Goal: Task Accomplishment & Management: Use online tool/utility

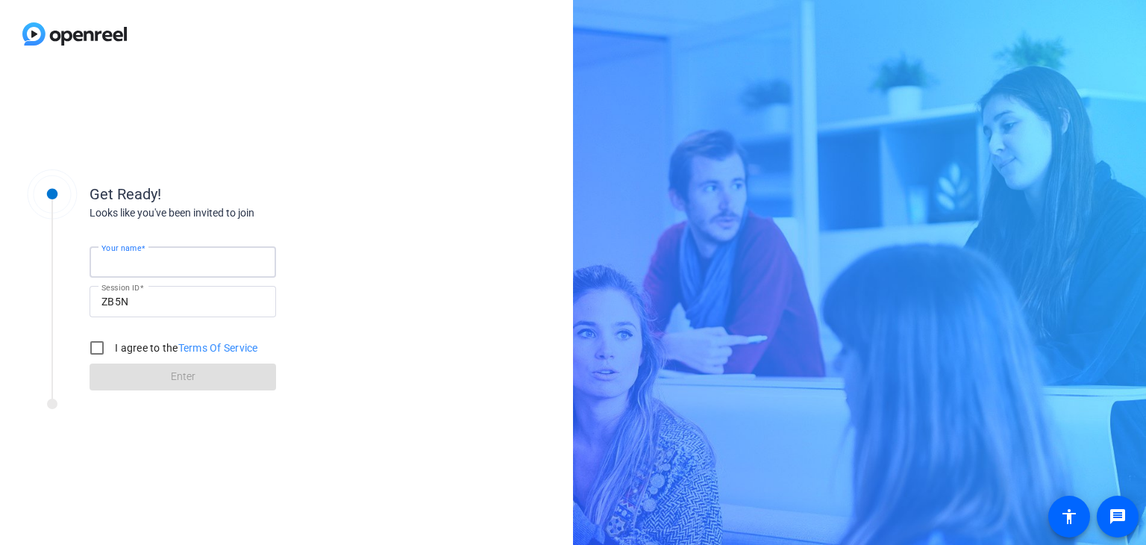
click at [213, 264] on input "Your name" at bounding box center [183, 262] width 163 height 18
type input "[PERSON_NAME]"
click at [96, 346] on input "I agree to the Terms Of Service" at bounding box center [97, 348] width 30 height 30
checkbox input "true"
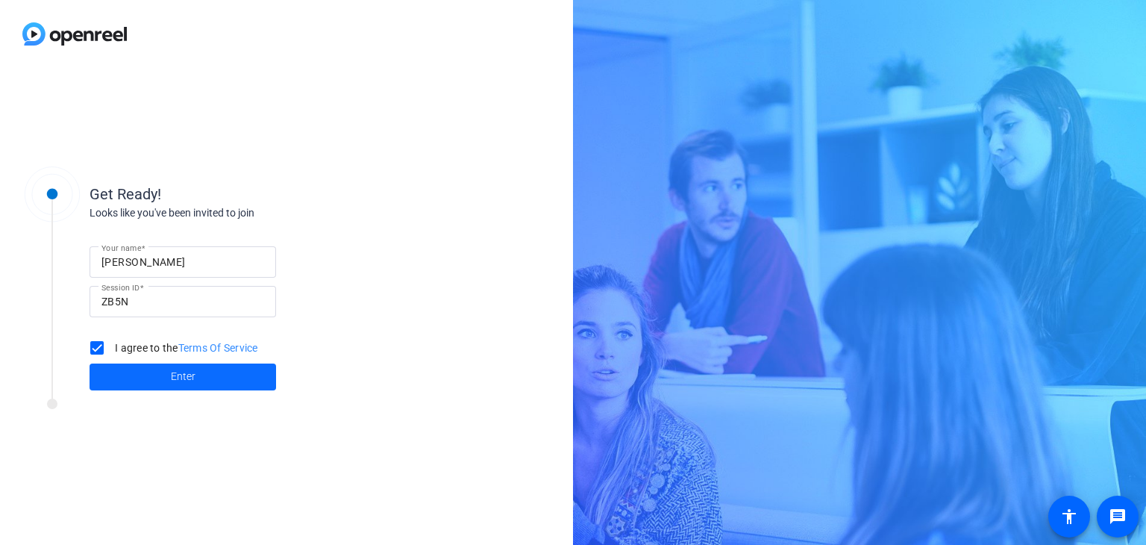
click at [148, 374] on span at bounding box center [183, 377] width 187 height 36
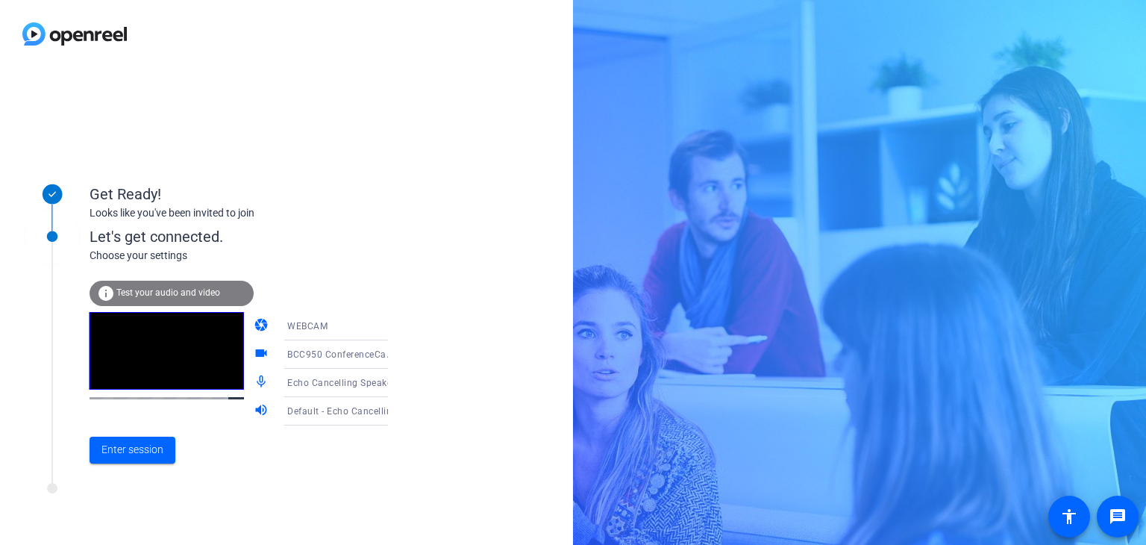
click at [399, 354] on icon at bounding box center [402, 355] width 7 height 4
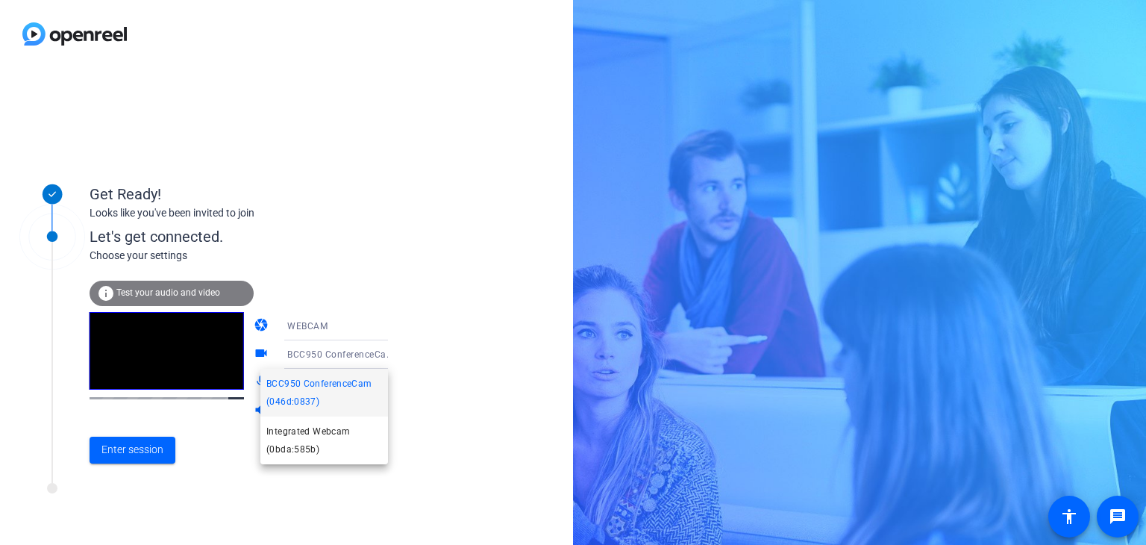
click at [421, 350] on div at bounding box center [573, 272] width 1146 height 545
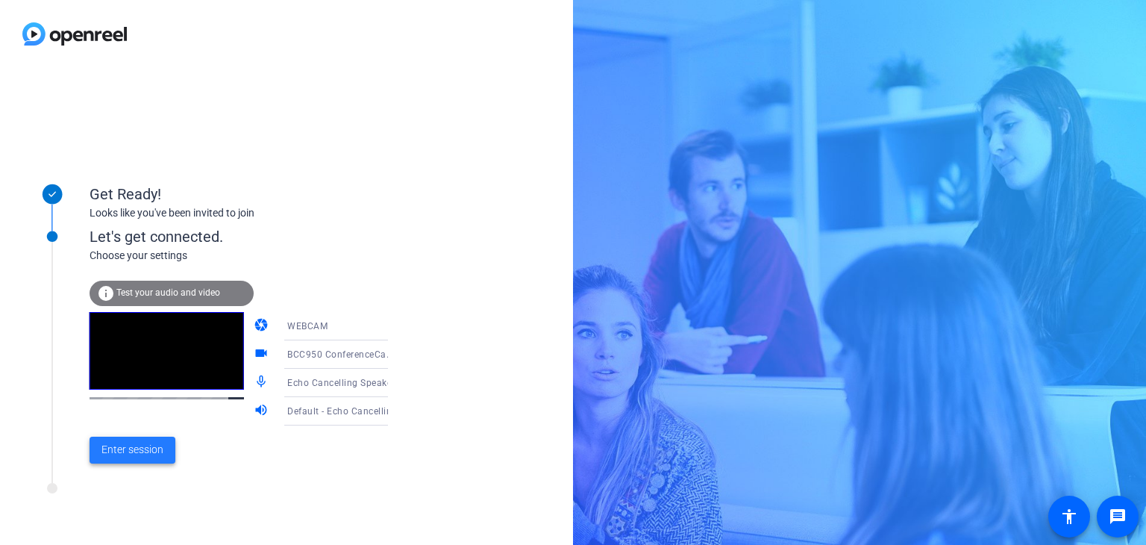
click at [143, 450] on span "Enter session" at bounding box center [133, 450] width 62 height 16
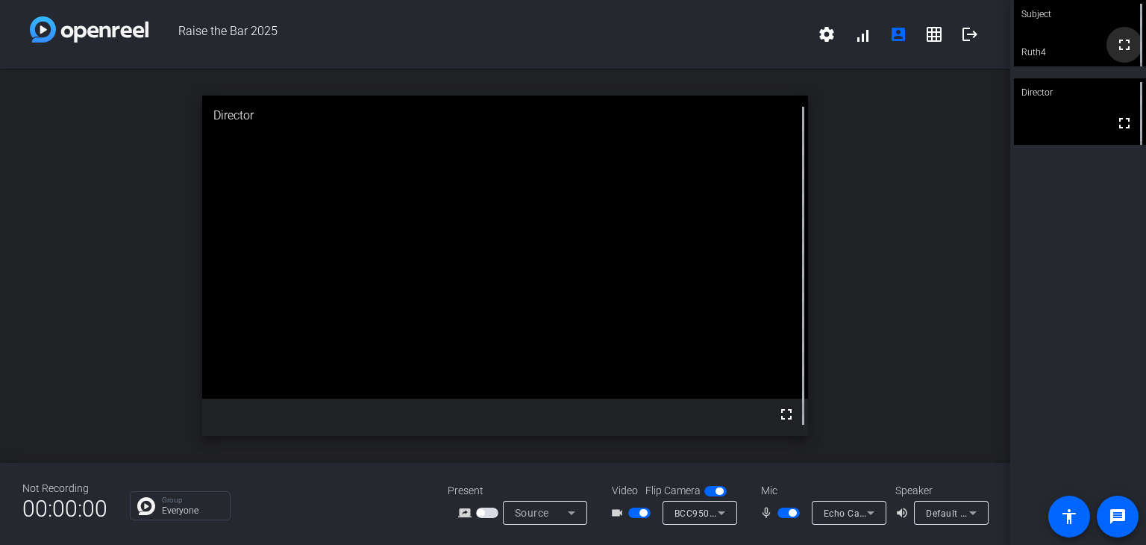
click at [1116, 49] on mat-icon "fullscreen" at bounding box center [1125, 45] width 18 height 18
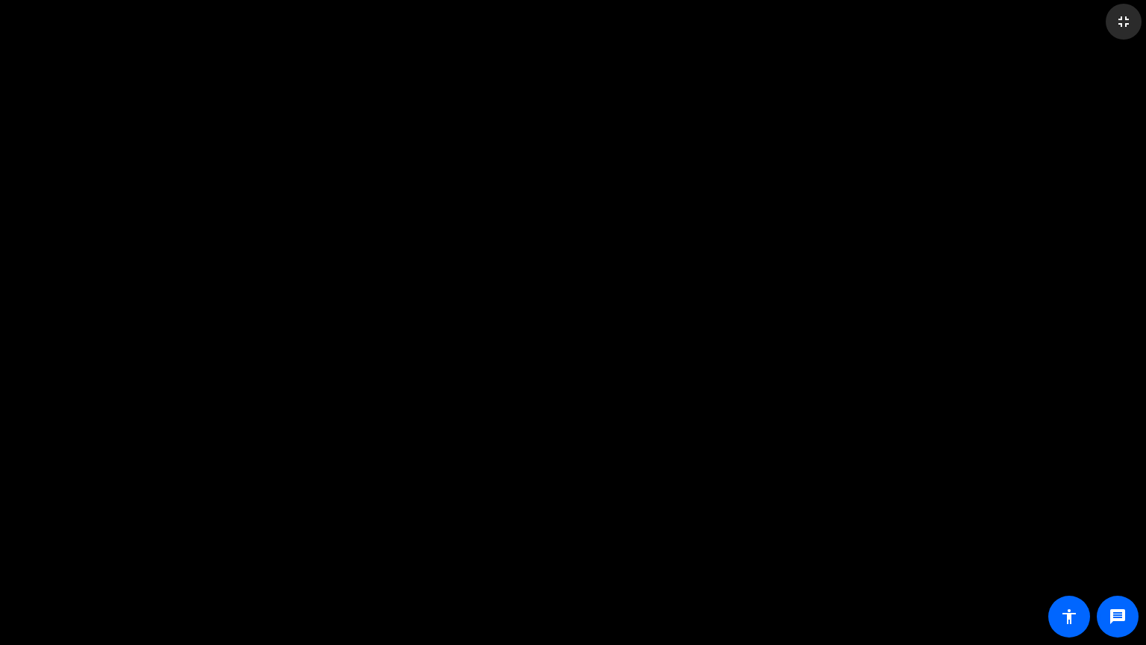
click at [1130, 21] on mat-icon "fullscreen_exit" at bounding box center [1124, 22] width 18 height 18
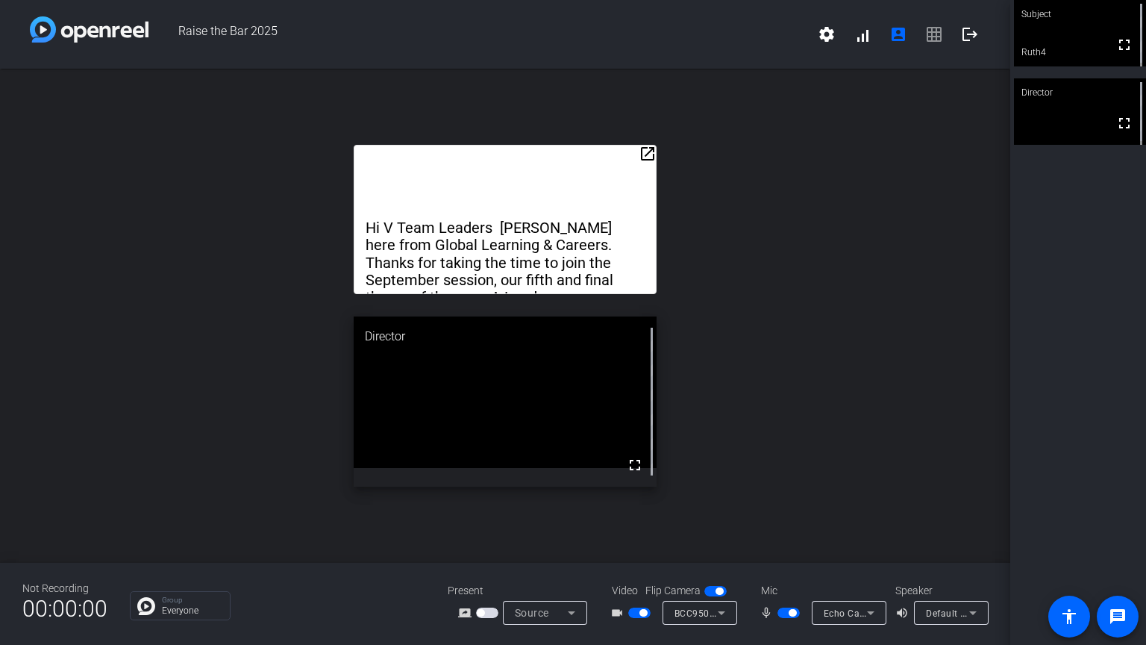
drag, startPoint x: 542, startPoint y: 161, endPoint x: 596, endPoint y: 41, distance: 131.6
click at [596, 41] on div "Raise the Bar 2025 settings signal_cellular_alt account_box grid_on logout open…" at bounding box center [505, 322] width 1011 height 645
drag, startPoint x: 569, startPoint y: 147, endPoint x: 636, endPoint y: 91, distance: 86.9
click at [636, 91] on div "open_in_new Hi V Team Leaders [PERSON_NAME] here from Global Learning & Careers…" at bounding box center [505, 316] width 1011 height 494
drag, startPoint x: 651, startPoint y: 152, endPoint x: 687, endPoint y: 94, distance: 68.8
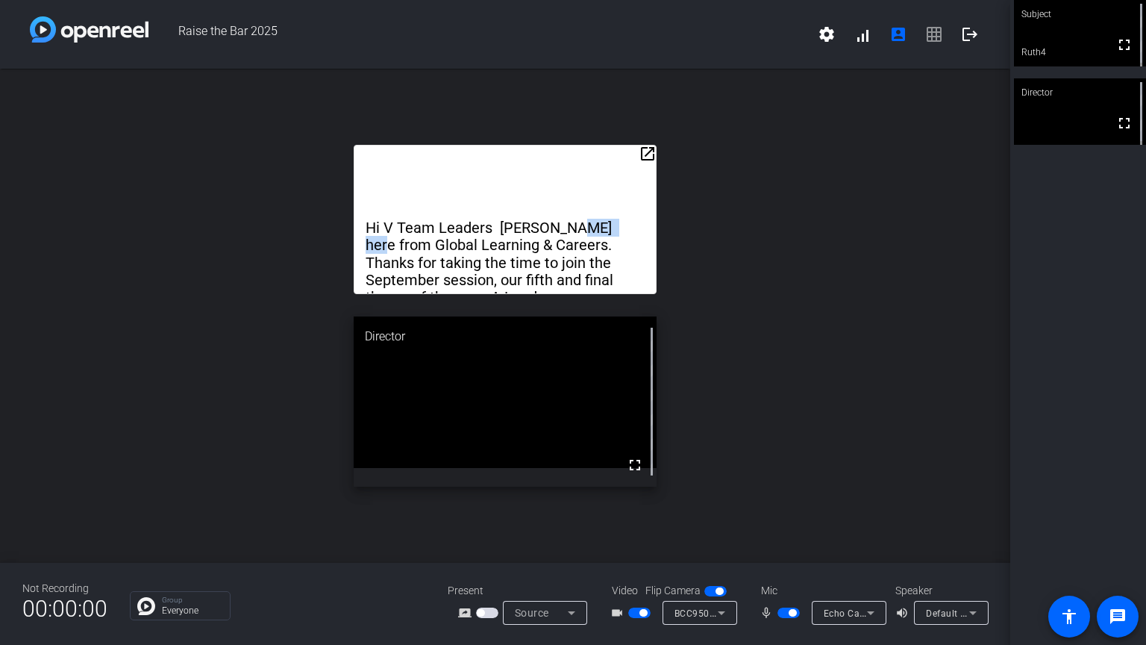
click at [687, 94] on div "open_in_new Hi V Team Leaders [PERSON_NAME] here from Global Learning & Careers…" at bounding box center [505, 316] width 1011 height 494
click at [643, 152] on mat-icon "open_in_new" at bounding box center [648, 154] width 18 height 18
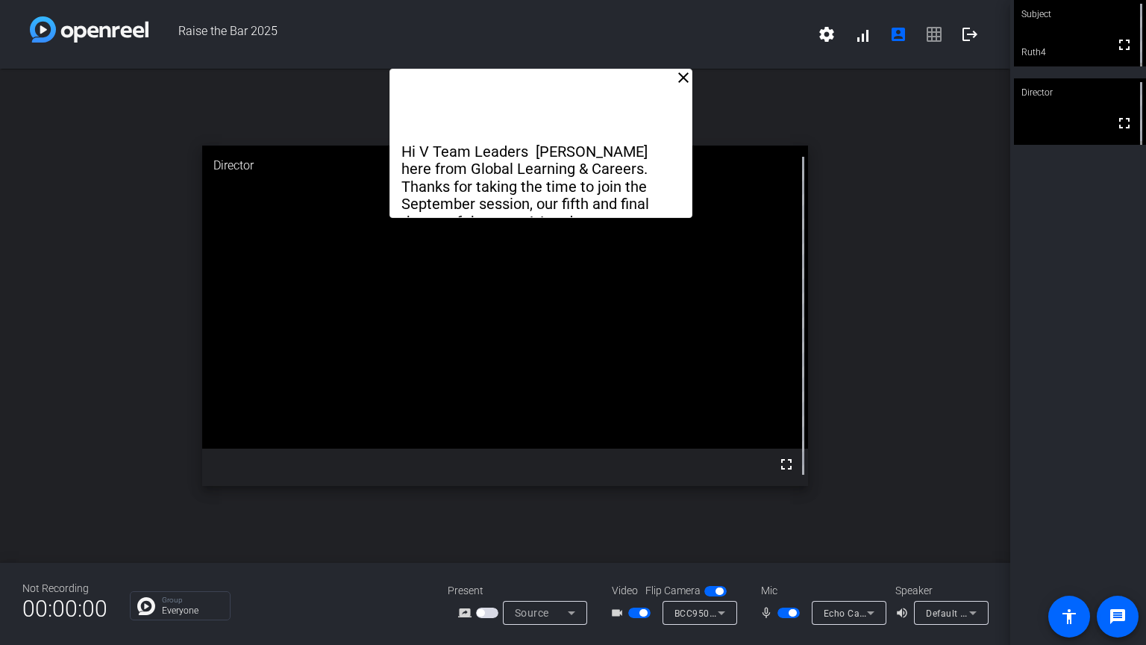
drag, startPoint x: 609, startPoint y: 84, endPoint x: 642, endPoint y: 43, distance: 52.6
click at [642, 43] on div "Raise the Bar 2025 settings signal_cellular_alt account_box grid_on logout clos…" at bounding box center [505, 322] width 1011 height 645
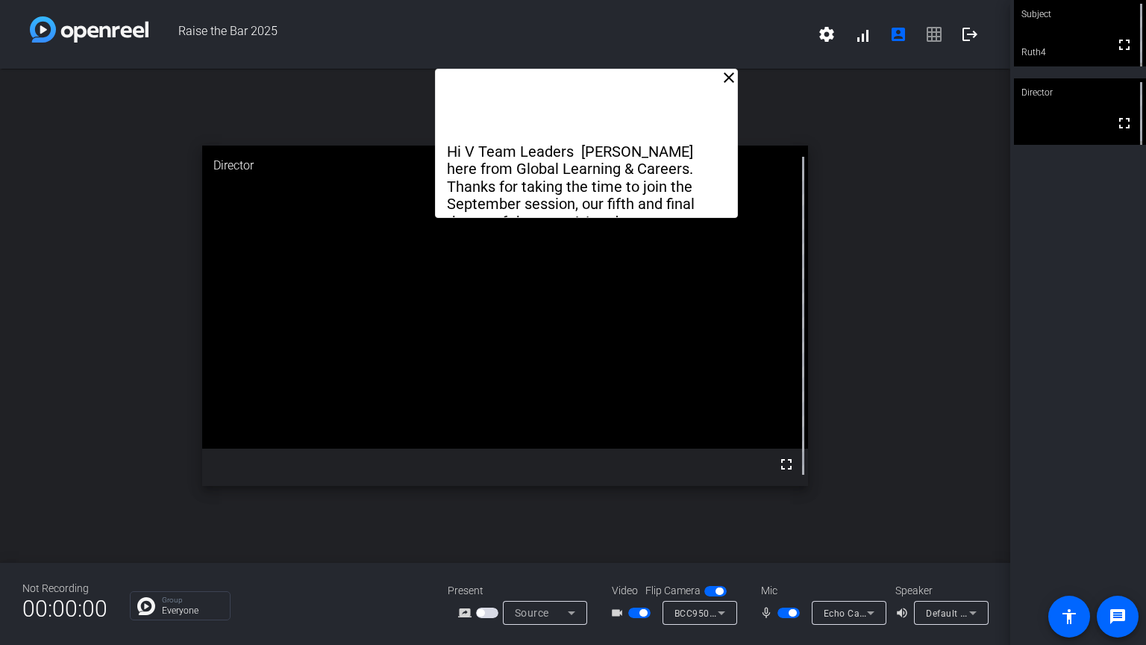
drag, startPoint x: 634, startPoint y: 72, endPoint x: 679, endPoint y: 69, distance: 45.7
click at [679, 69] on div "Hi V Team Leaders [PERSON_NAME] here from Global Learning & Careers. Thanks for…" at bounding box center [586, 143] width 303 height 149
click at [943, 163] on div "close Hi V Team Leaders [PERSON_NAME] here from Global Learning & Careers. Than…" at bounding box center [505, 316] width 1011 height 494
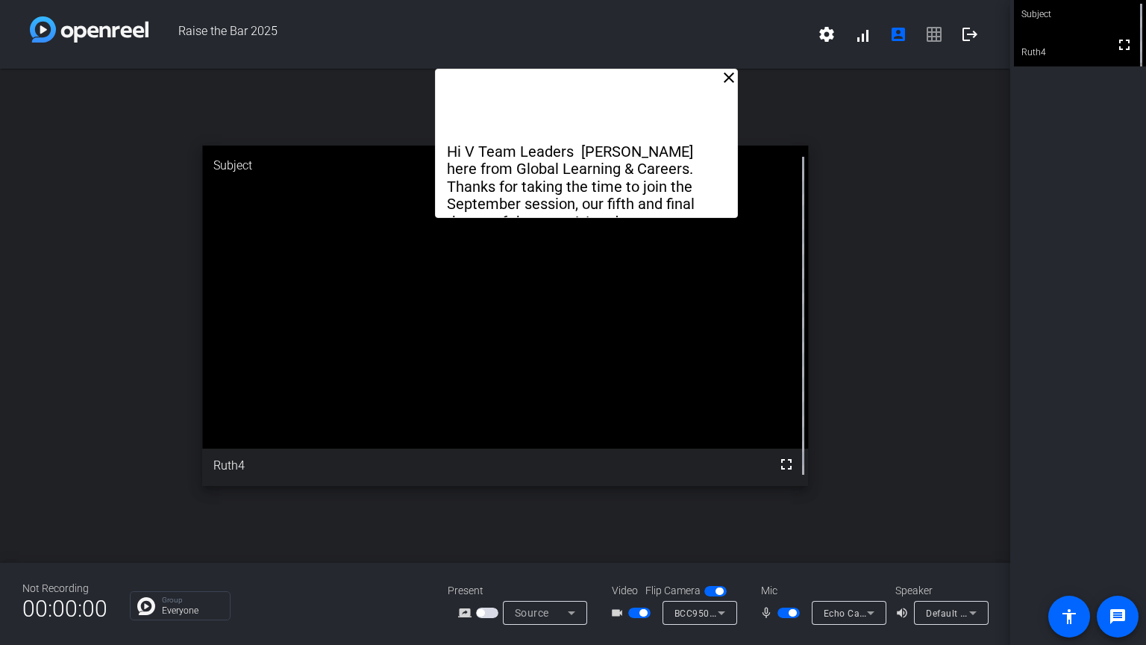
click at [707, 544] on span "button" at bounding box center [716, 591] width 22 height 10
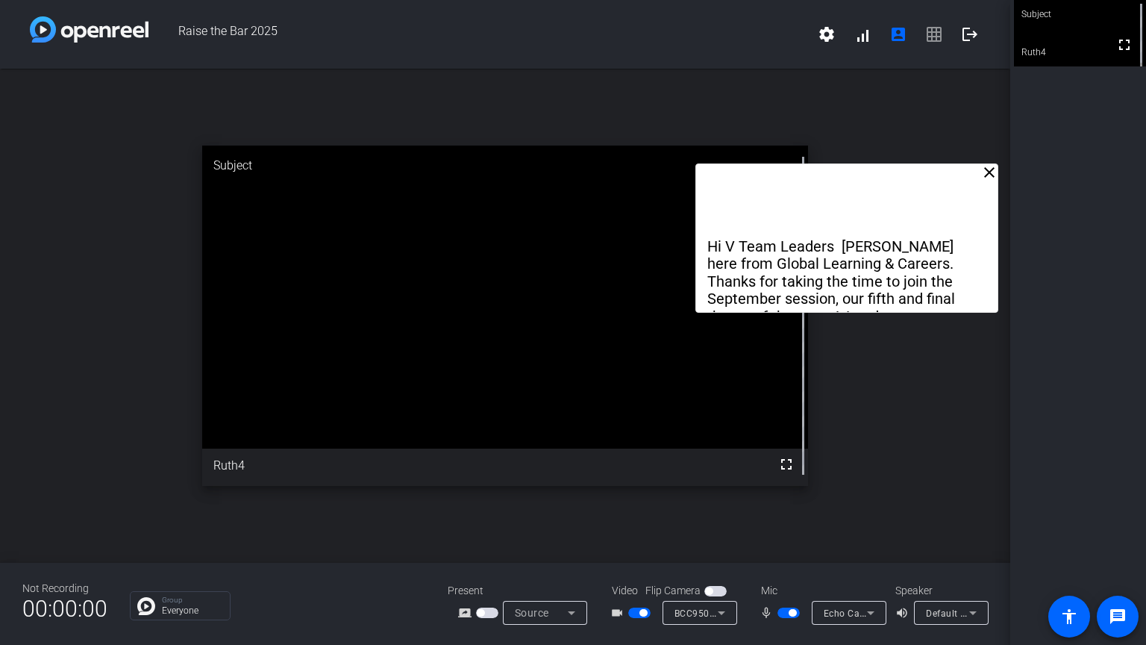
drag, startPoint x: 619, startPoint y: 108, endPoint x: 879, endPoint y: 203, distance: 277.2
click at [879, 203] on div "Hi V Team Leaders [PERSON_NAME] here from Global Learning & Careers. Thanks for…" at bounding box center [847, 237] width 303 height 149
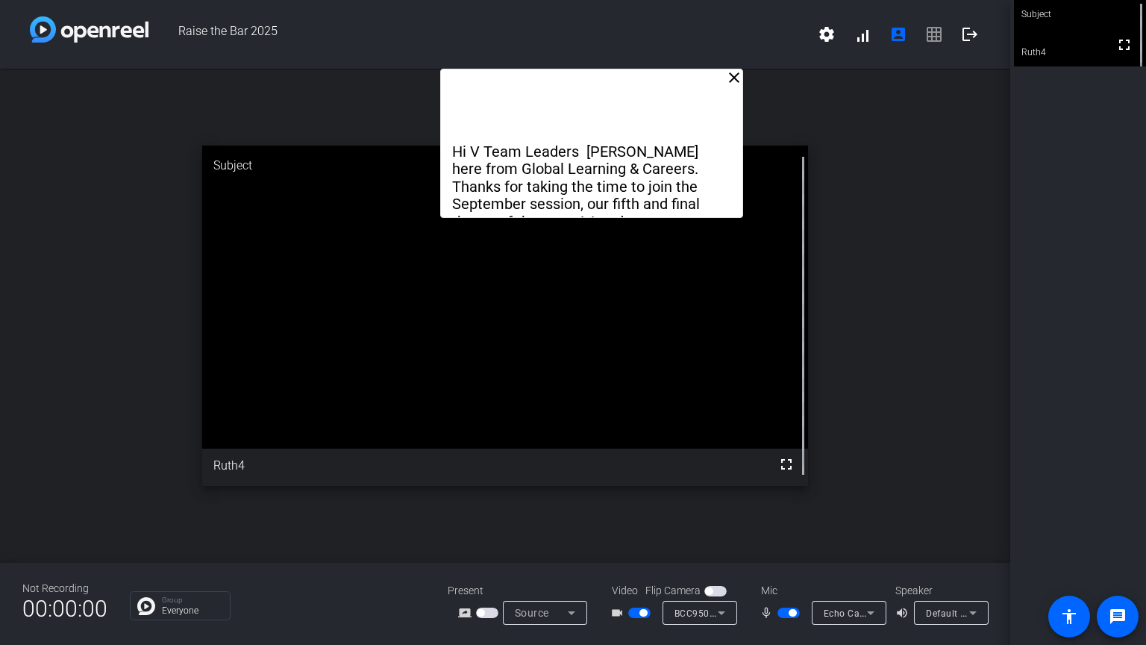
drag, startPoint x: 877, startPoint y: 179, endPoint x: 622, endPoint y: 36, distance: 292.7
click at [622, 36] on div "Raise the Bar 2025 settings signal_cellular_alt account_box grid_on logout clos…" at bounding box center [505, 322] width 1011 height 645
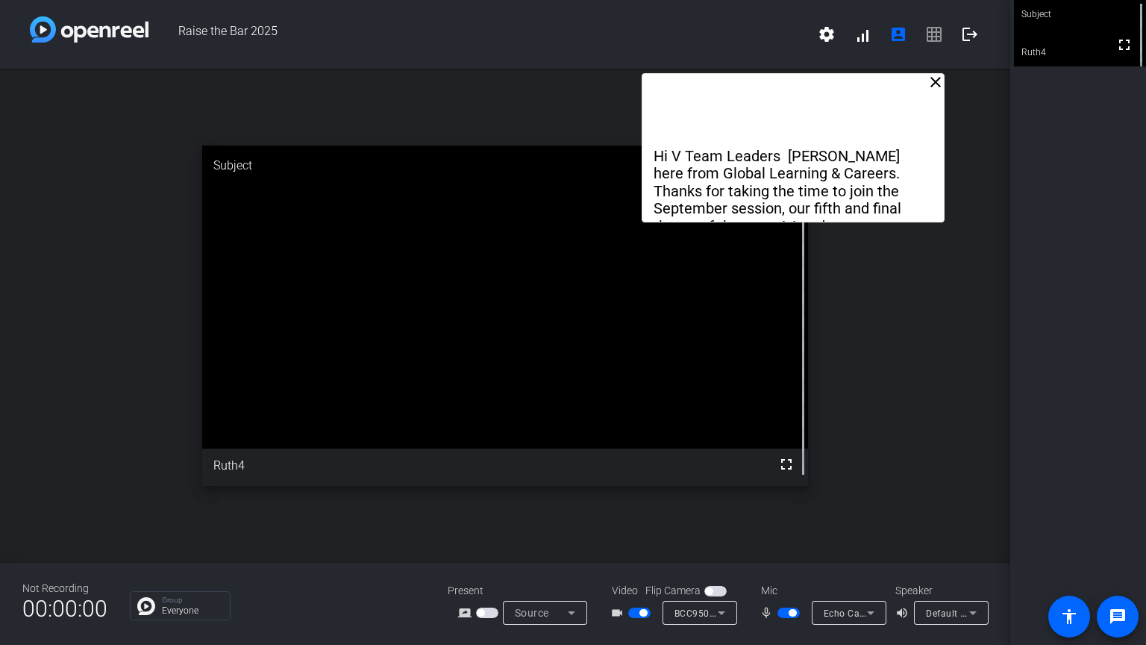
drag, startPoint x: 614, startPoint y: 75, endPoint x: 781, endPoint y: 69, distance: 167.3
click at [805, 76] on div "Hi V Team Leaders [PERSON_NAME] here from Global Learning & Careers. Thanks for…" at bounding box center [793, 147] width 303 height 149
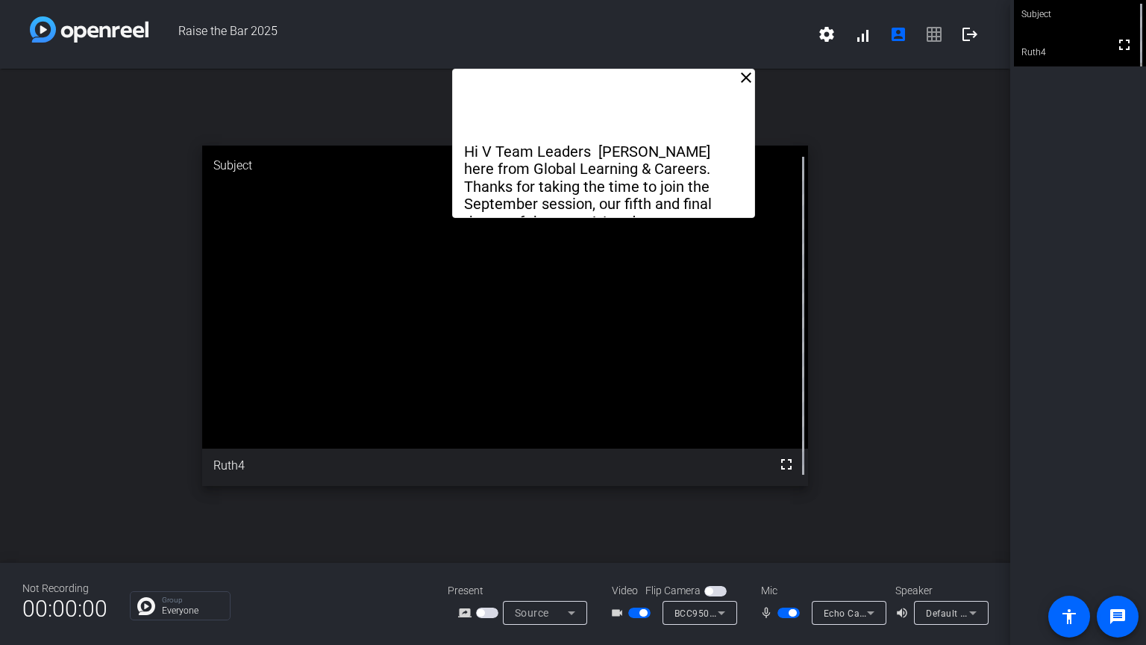
drag, startPoint x: 743, startPoint y: 86, endPoint x: 564, endPoint y: 46, distance: 183.4
click at [564, 46] on div "Raise the Bar 2025 settings signal_cellular_alt account_box grid_on logout clos…" at bounding box center [505, 322] width 1011 height 645
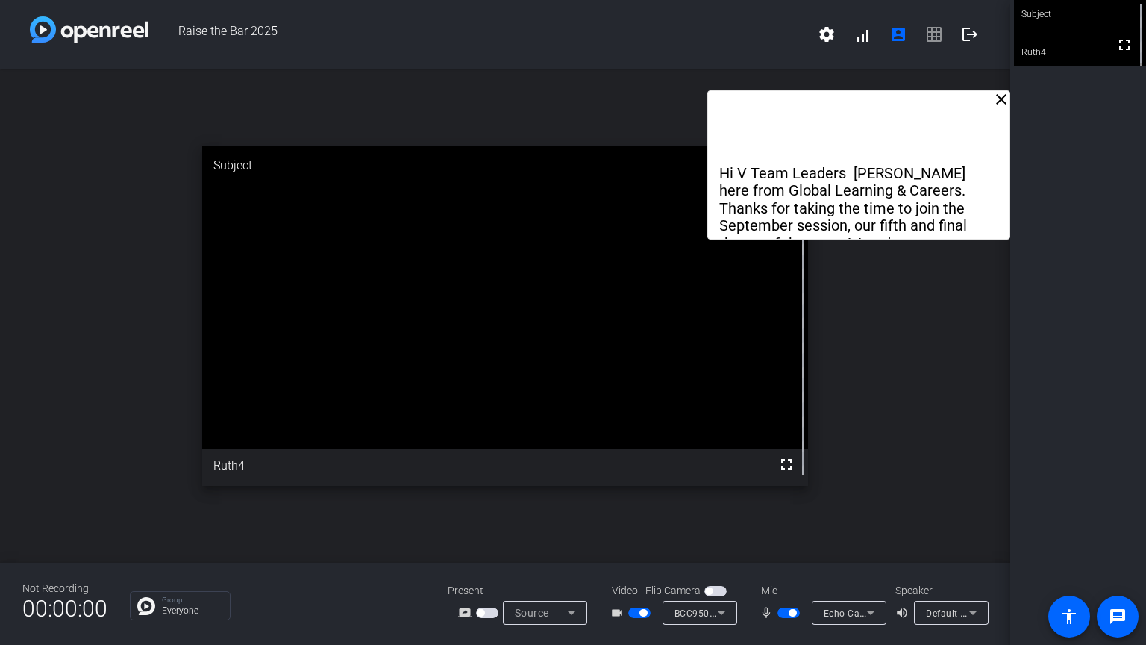
drag, startPoint x: 576, startPoint y: 72, endPoint x: 853, endPoint y: 93, distance: 277.7
click at [853, 93] on div "Hi V Team Leaders [PERSON_NAME] here from Global Learning & Careers. Thanks for…" at bounding box center [859, 164] width 303 height 149
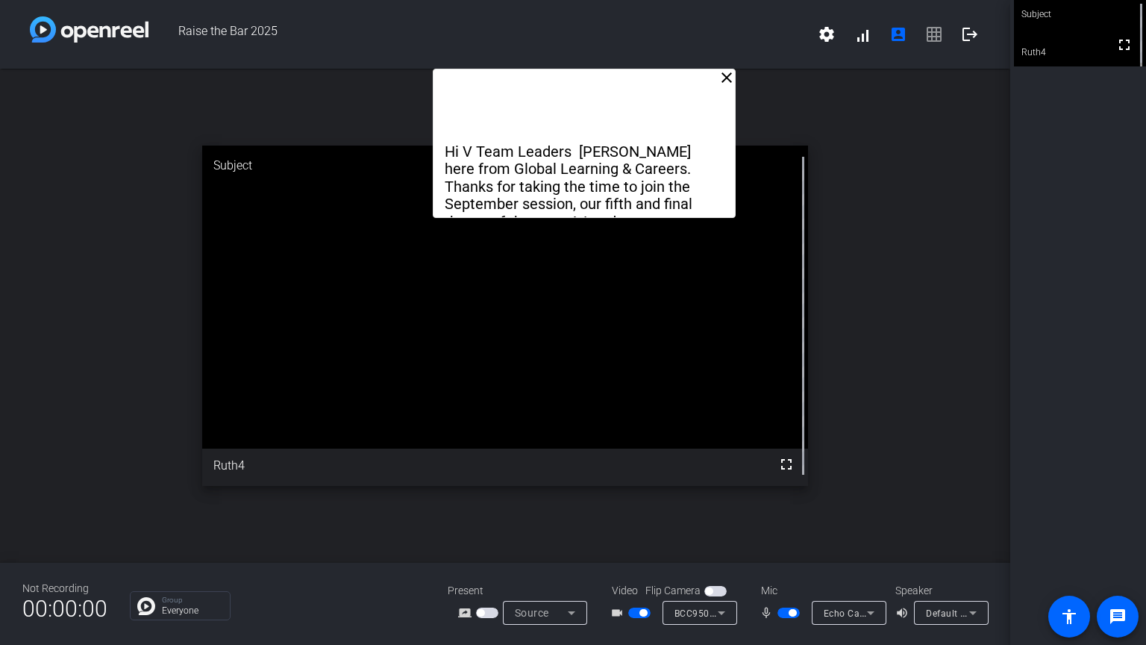
drag, startPoint x: 848, startPoint y: 102, endPoint x: 573, endPoint y: 31, distance: 283.5
click at [573, 31] on div "Raise the Bar 2025 settings signal_cellular_alt account_box grid_on logout clos…" at bounding box center [505, 322] width 1011 height 645
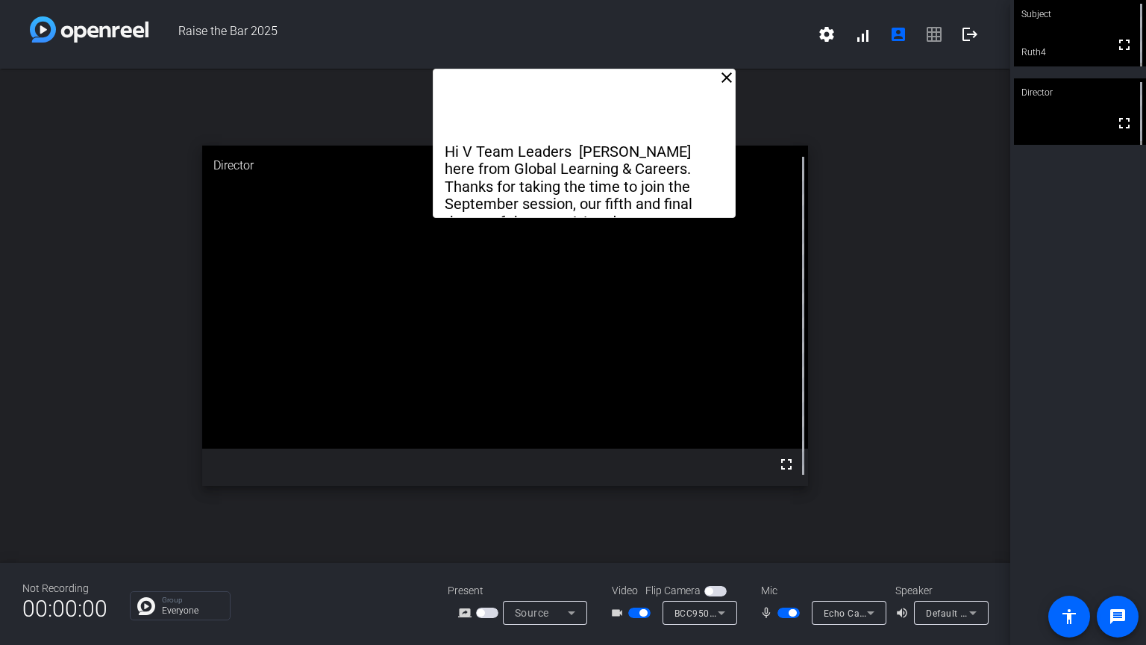
click at [730, 75] on mat-icon "close" at bounding box center [727, 78] width 18 height 18
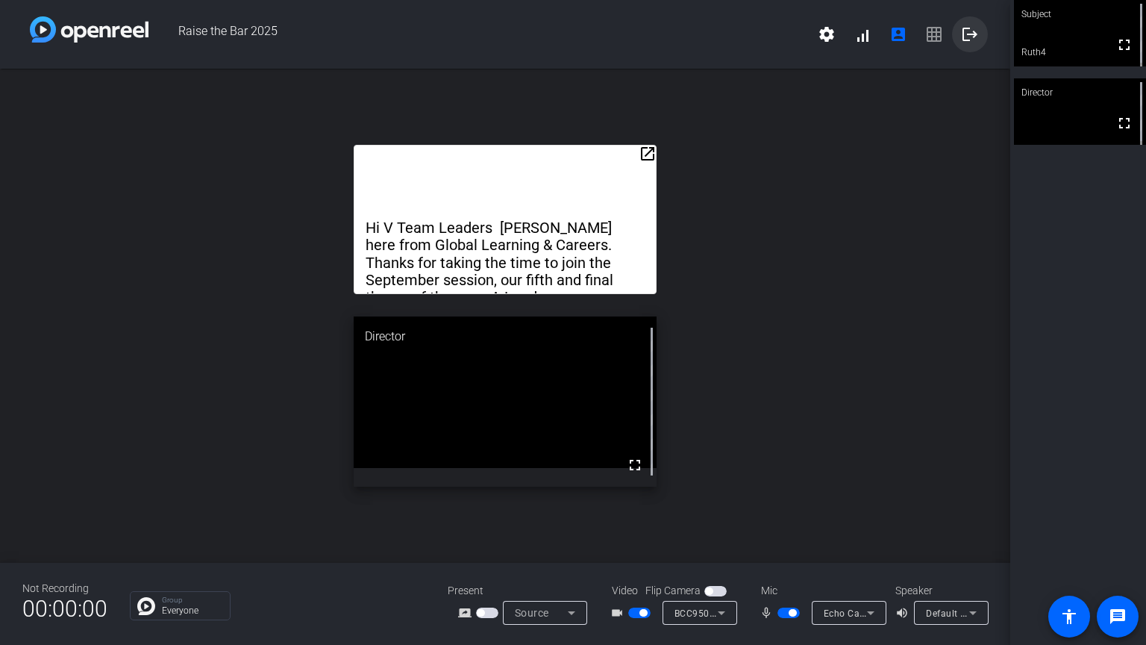
click at [975, 40] on mat-icon "logout" at bounding box center [970, 34] width 18 height 18
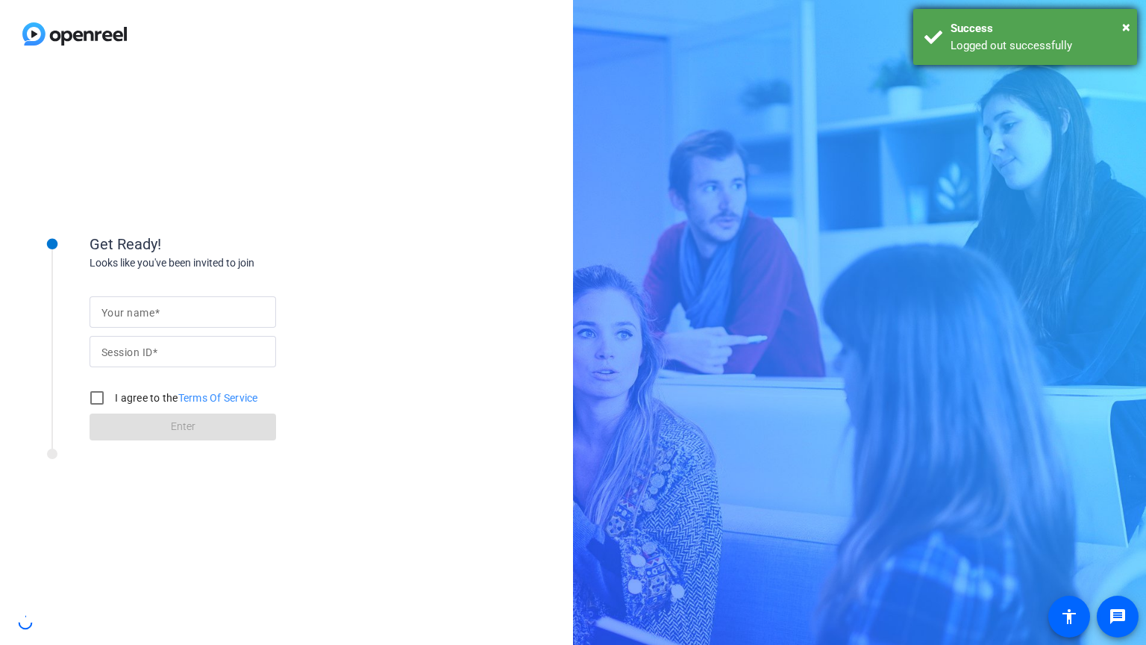
click at [1131, 23] on div "× Success Logged out successfully" at bounding box center [1026, 37] width 224 height 56
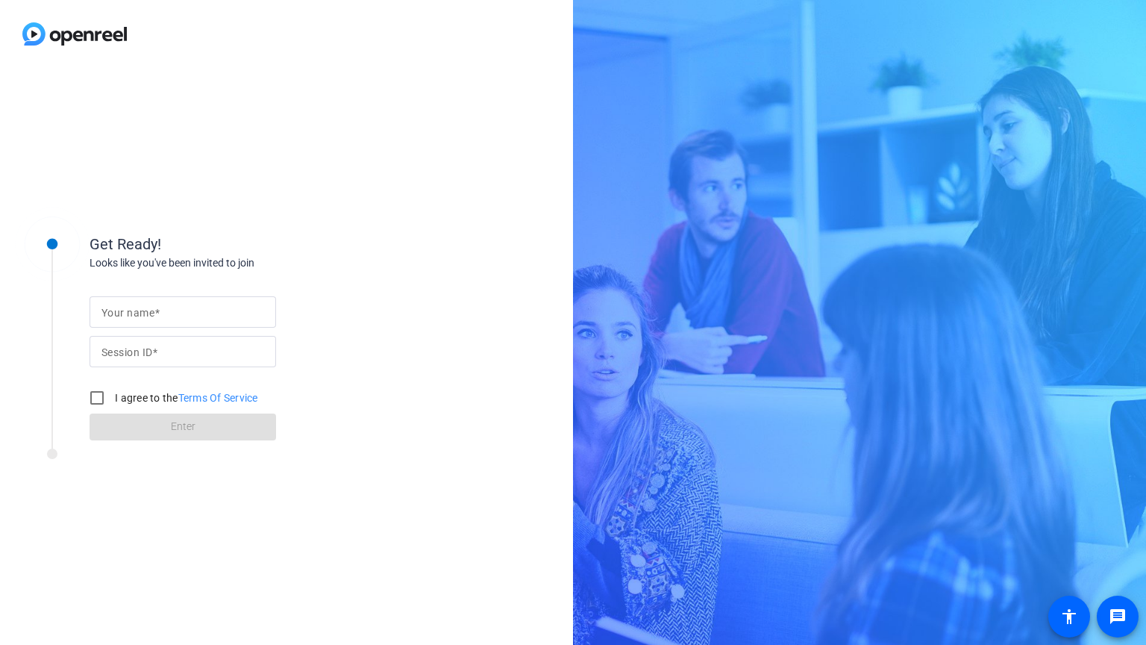
click at [596, 508] on div "Get Ready! Looks like you've been invited to join Your name Session ID I agree …" at bounding box center [573, 322] width 1146 height 645
